Goal: Communication & Community: Share content

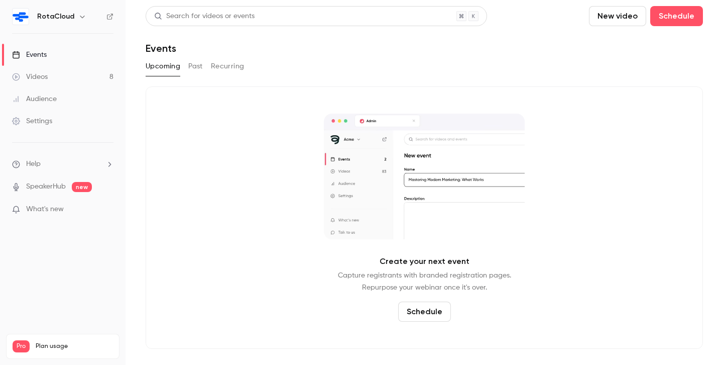
click at [35, 75] on div "Videos" at bounding box center [30, 77] width 36 height 10
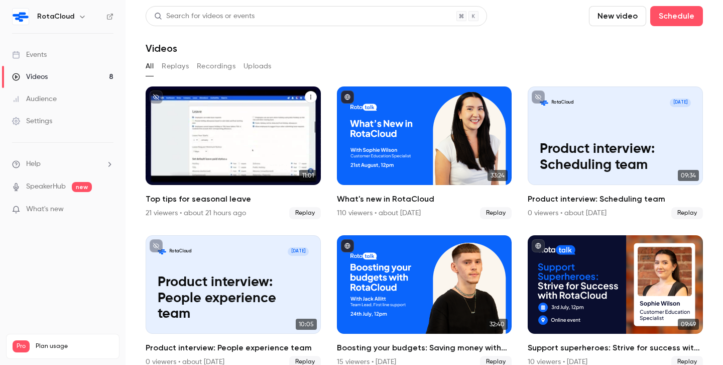
click at [309, 95] on icon "Top tips for seasonal leave" at bounding box center [311, 97] width 6 height 6
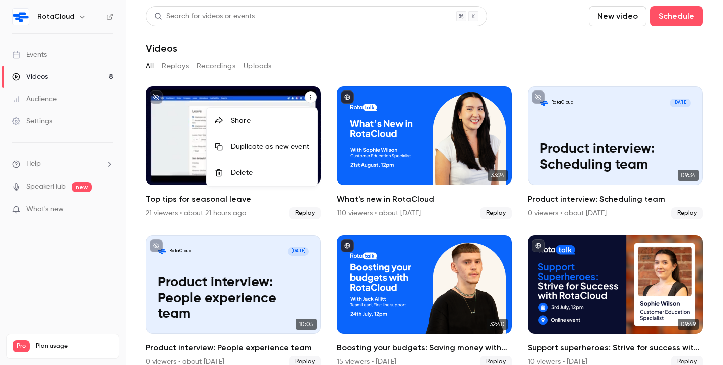
click at [258, 115] on li "Share" at bounding box center [262, 120] width 111 height 26
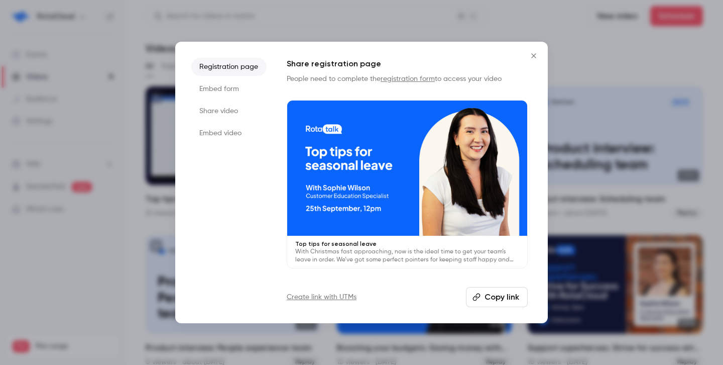
click at [220, 108] on li "Share video" at bounding box center [228, 111] width 75 height 18
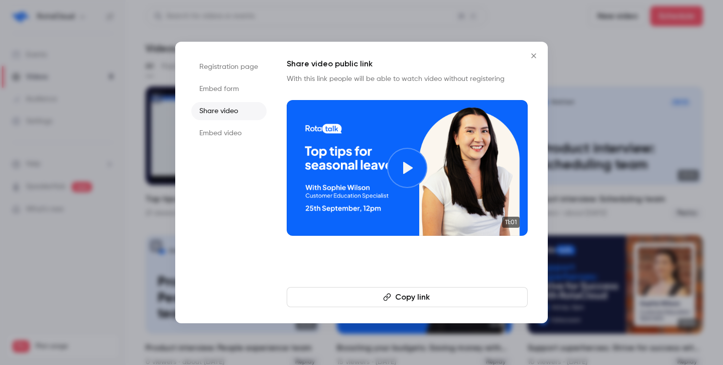
click at [356, 291] on button "Copy link" at bounding box center [407, 297] width 241 height 20
click at [533, 55] on icon "Close" at bounding box center [533, 55] width 5 height 5
